Goal: Find specific fact: Find specific fact

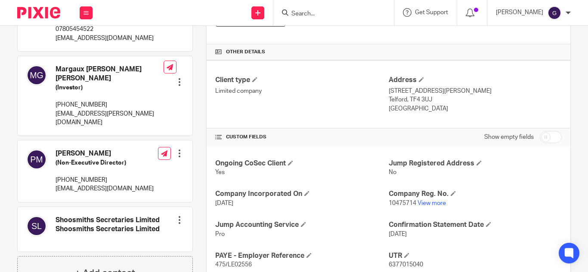
scroll to position [309, 0]
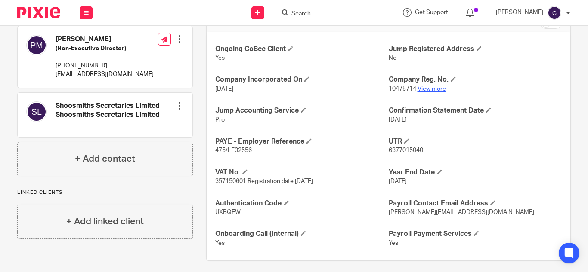
click at [428, 90] on link "View more" at bounding box center [431, 89] width 28 height 6
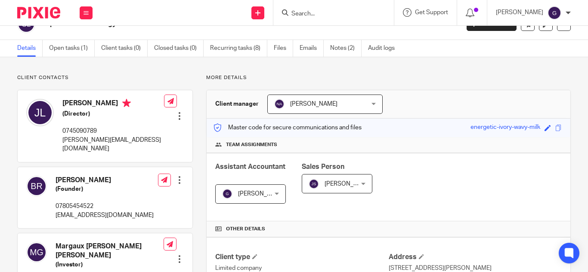
scroll to position [0, 0]
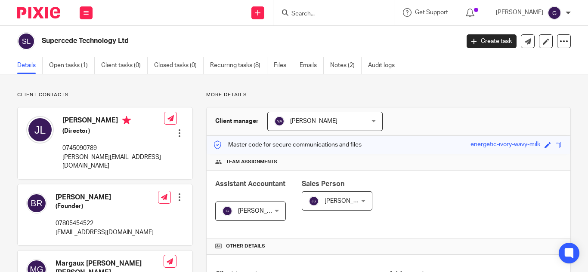
drag, startPoint x: 349, startPoint y: 65, endPoint x: 254, endPoint y: 52, distance: 95.5
click at [348, 65] on link "Notes (2)" at bounding box center [345, 65] width 31 height 17
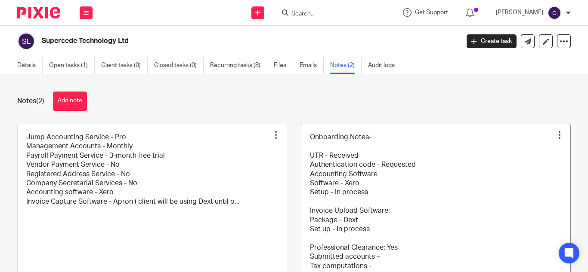
scroll to position [85, 0]
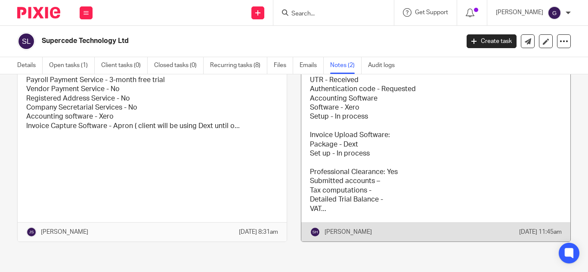
click at [349, 125] on link at bounding box center [435, 145] width 269 height 193
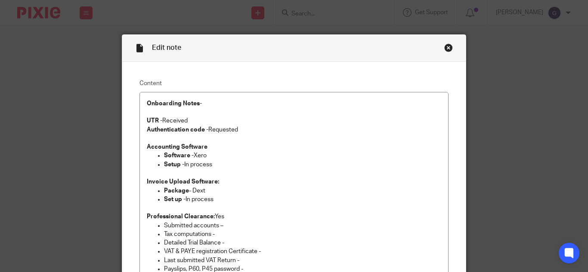
click at [447, 50] on div "Close this dialog window" at bounding box center [448, 47] width 9 height 9
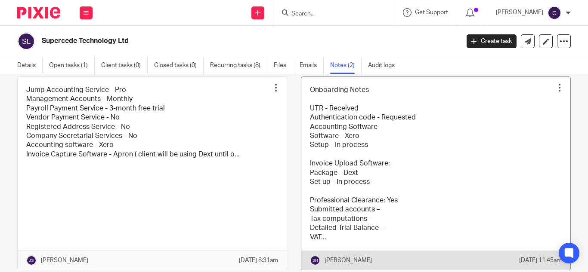
scroll to position [48, 0]
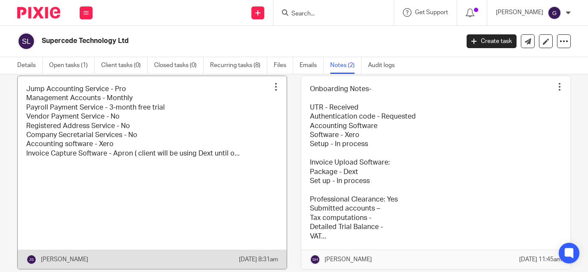
click at [210, 183] on link at bounding box center [152, 172] width 269 height 193
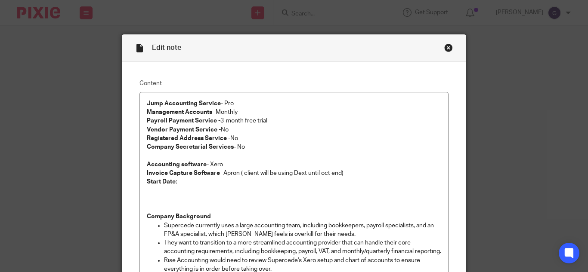
click at [444, 48] on div "Close this dialog window" at bounding box center [448, 47] width 9 height 9
click at [334, 114] on p "Management Accounts - Monthly" at bounding box center [294, 112] width 294 height 9
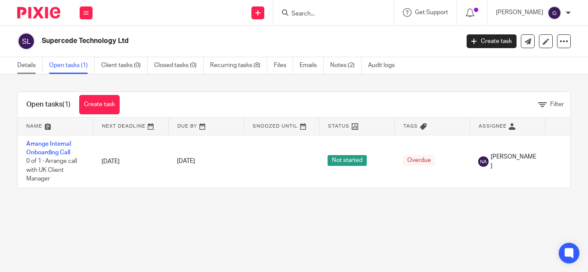
click at [25, 67] on link "Details" at bounding box center [29, 65] width 25 height 17
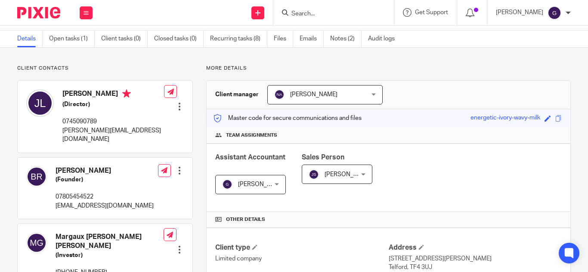
scroll to position [22, 0]
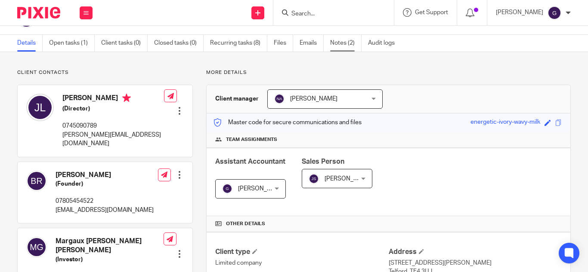
click at [334, 40] on link "Notes (2)" at bounding box center [345, 43] width 31 height 17
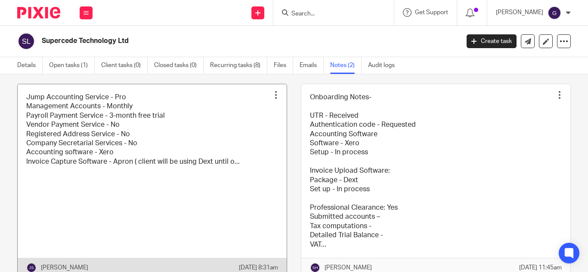
scroll to position [40, 0]
click at [177, 178] on link at bounding box center [152, 180] width 269 height 193
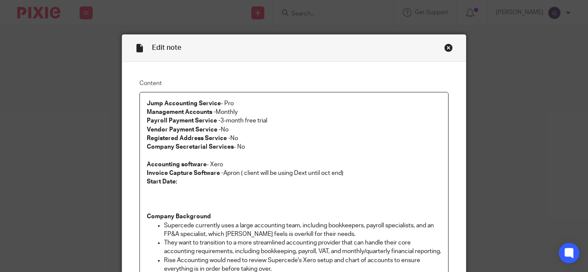
click at [444, 46] on div "Close this dialog window" at bounding box center [448, 47] width 9 height 9
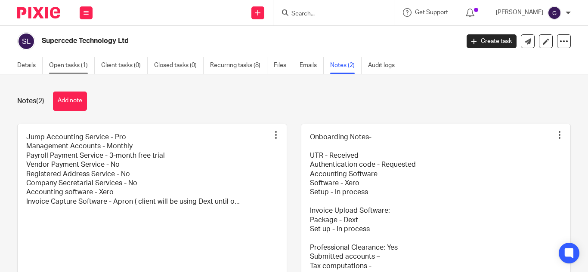
click at [68, 67] on link "Open tasks (1)" at bounding box center [72, 65] width 46 height 17
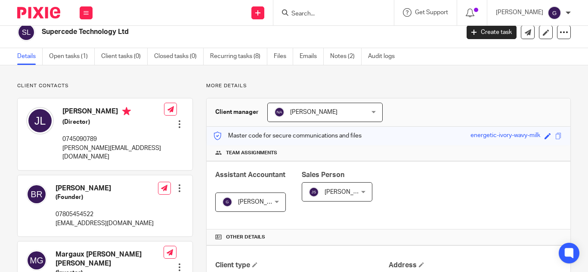
scroll to position [9, 0]
click at [86, 15] on button at bounding box center [86, 12] width 13 height 13
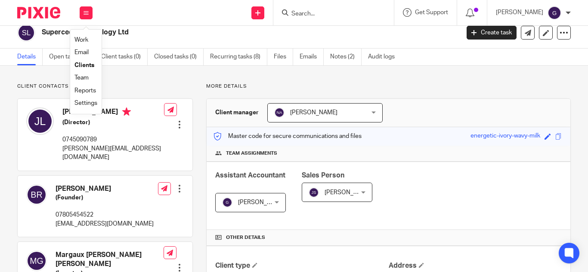
click at [89, 64] on link "Clients" at bounding box center [84, 65] width 20 height 6
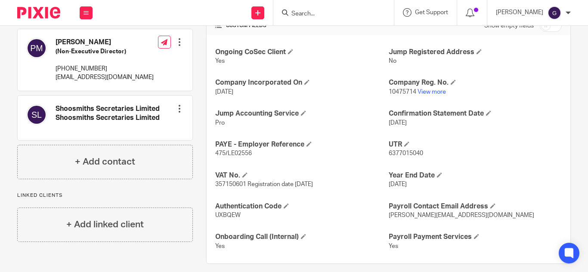
scroll to position [315, 0]
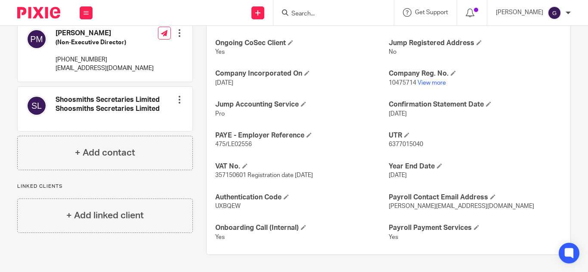
click at [228, 203] on p "UXBQEW" at bounding box center [301, 206] width 173 height 9
copy span "UXBQEW"
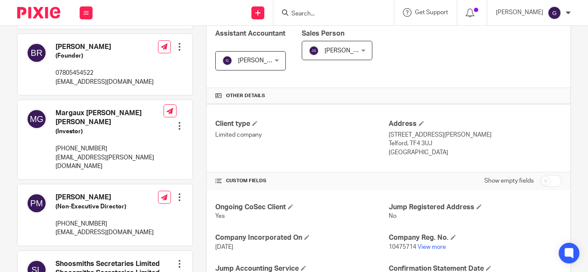
scroll to position [229, 0]
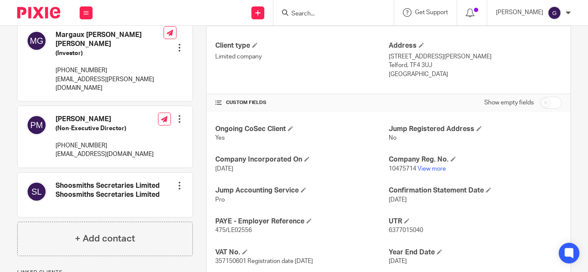
click at [433, 172] on p "10475714 View more" at bounding box center [474, 169] width 173 height 9
click at [432, 168] on link "View more" at bounding box center [431, 169] width 28 height 6
click at [240, 224] on h4 "PAYE - Employer Reference" at bounding box center [301, 221] width 173 height 9
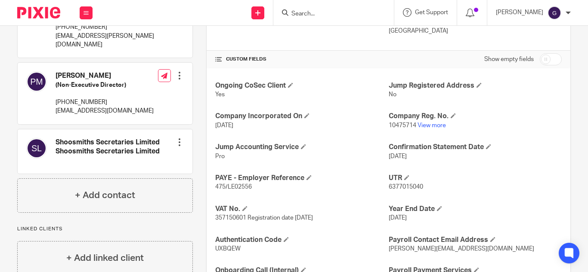
scroll to position [315, 0]
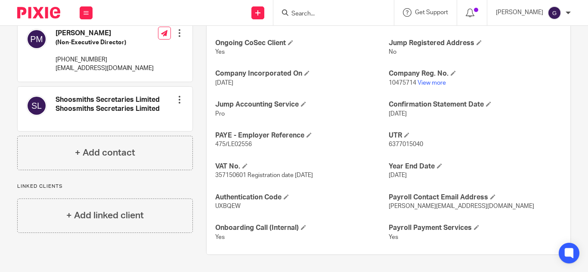
click at [222, 208] on span "UXBQEW" at bounding box center [227, 206] width 25 height 6
copy span "UXBQEW"
click at [357, 225] on h4 "Onboarding Call (Internal)" at bounding box center [301, 228] width 173 height 9
